Goal: Use online tool/utility: Utilize a website feature to perform a specific function

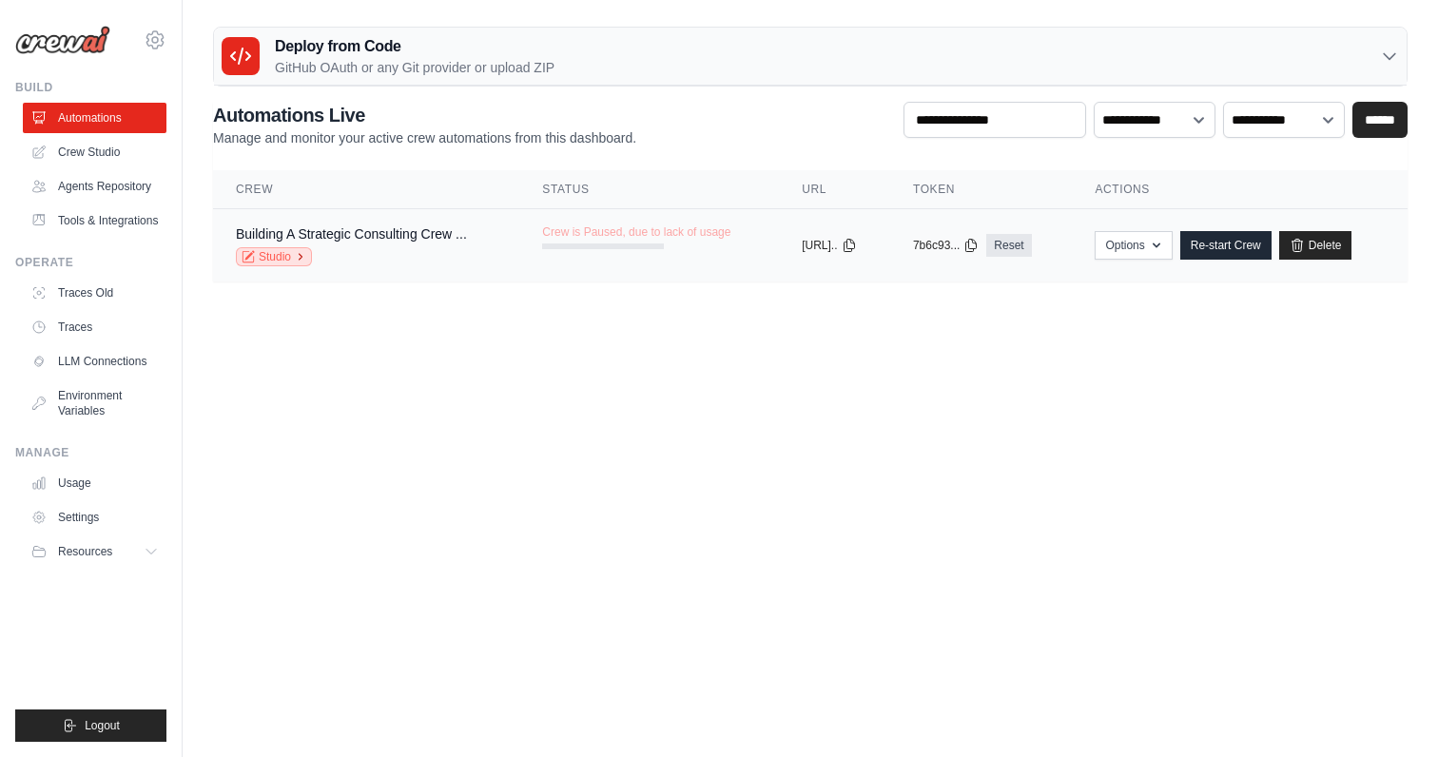
click at [280, 258] on link "Studio" at bounding box center [274, 256] width 76 height 19
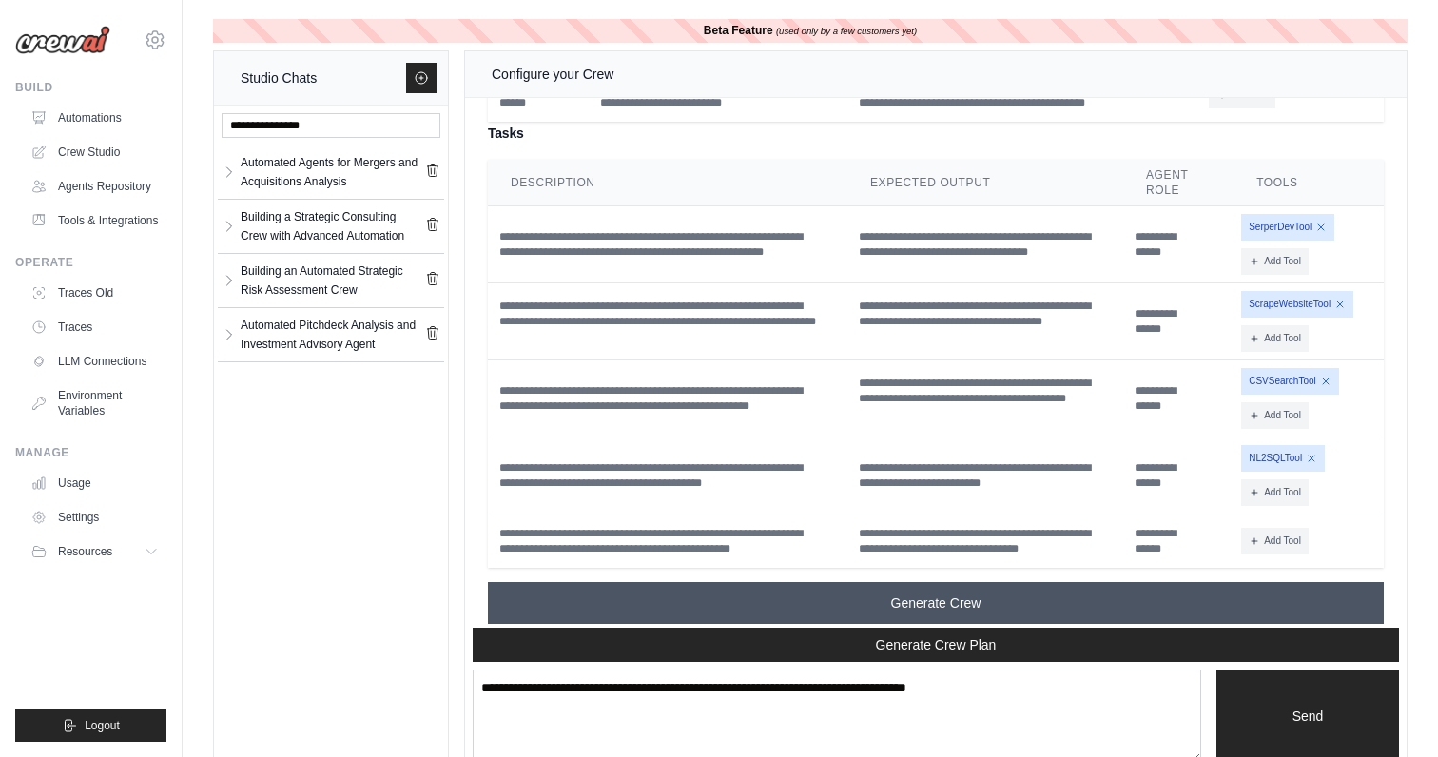
scroll to position [32, 0]
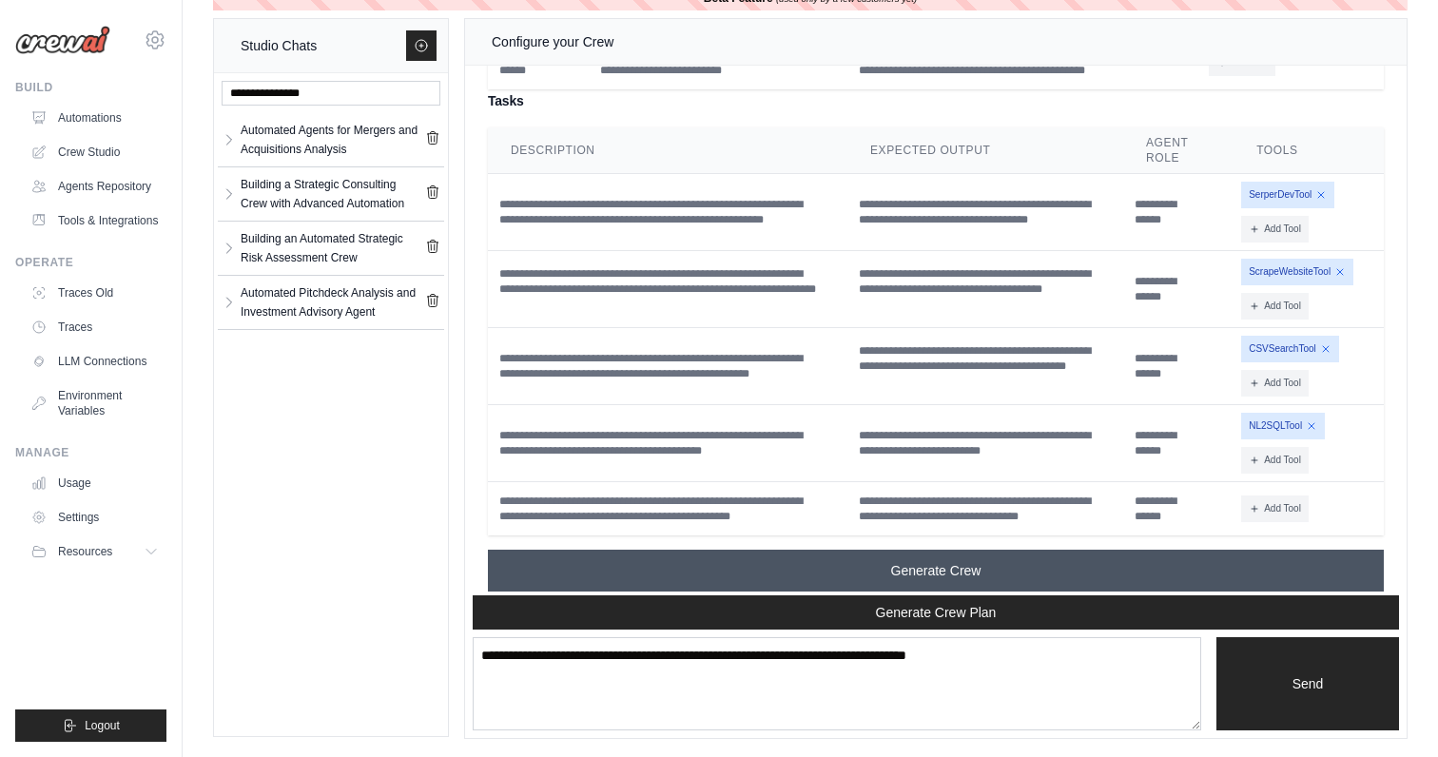
click at [956, 561] on span "Generate Crew" at bounding box center [936, 570] width 90 height 19
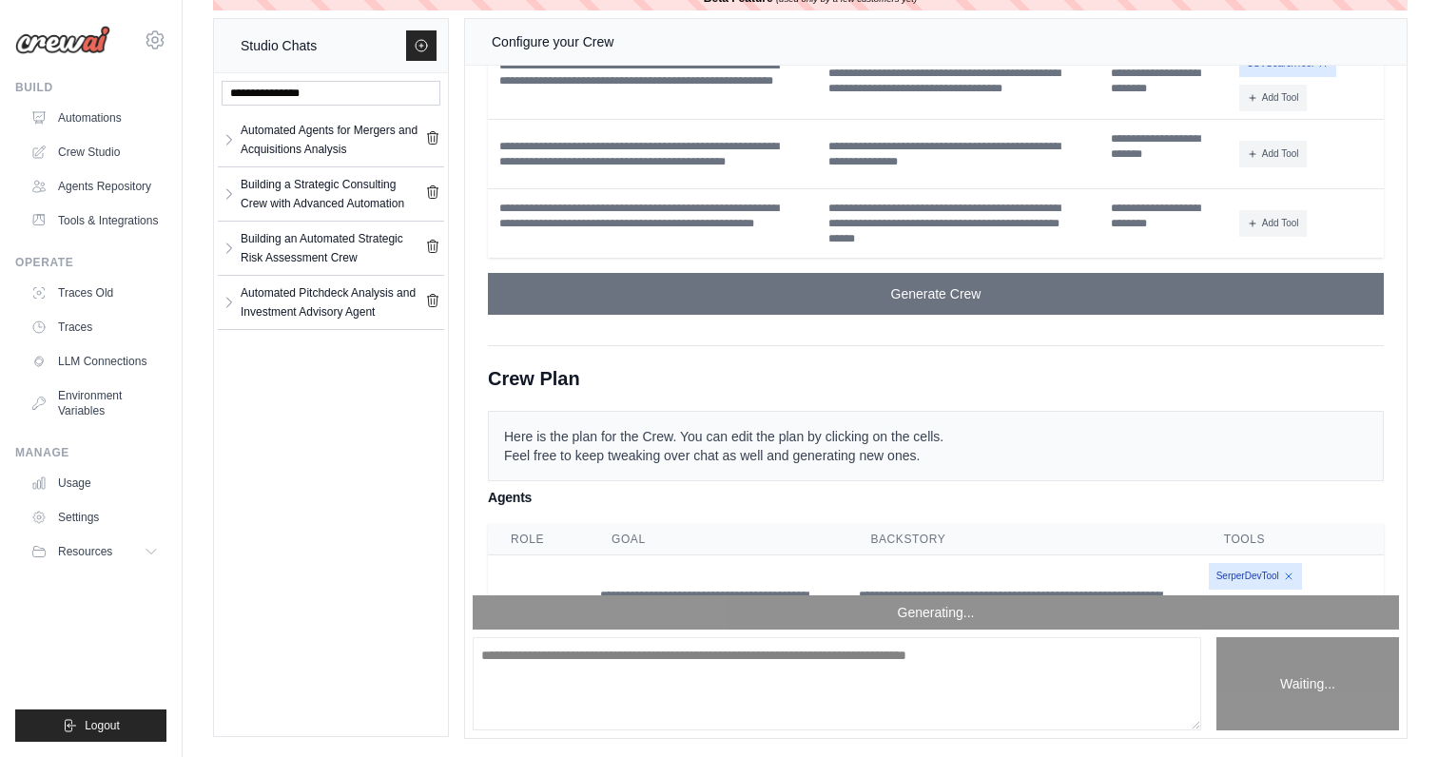
scroll to position [6929, 0]
